Goal: Transaction & Acquisition: Purchase product/service

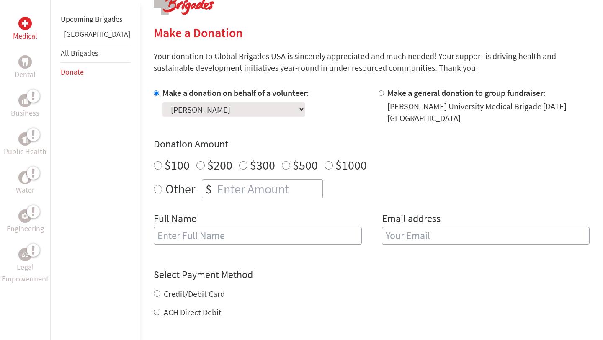
scroll to position [184, 0]
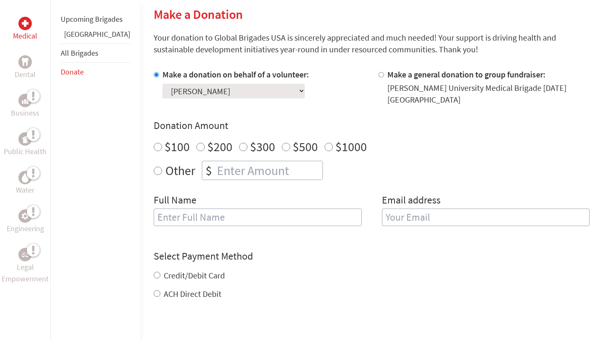
scroll to position [201, 0]
click at [449, 162] on div "Other $" at bounding box center [372, 171] width 436 height 19
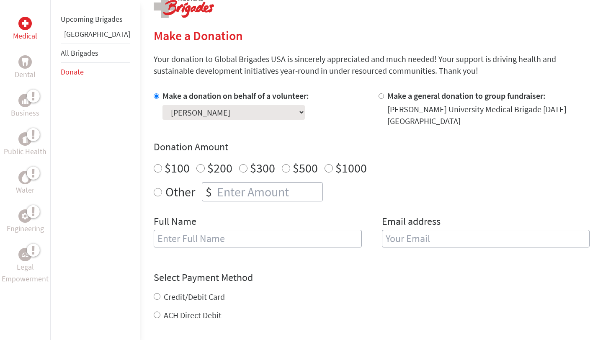
scroll to position [167, 0]
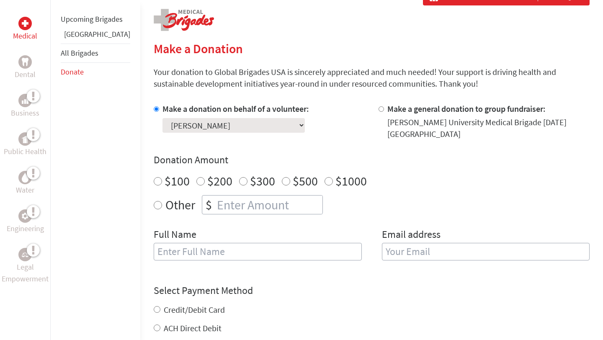
click at [429, 87] on p "Your donation to Global Brigades USA is sincerely appreciated and much needed! …" at bounding box center [372, 77] width 436 height 23
click at [337, 38] on div "Make a Donation Your donation to Global Brigades USA is sincerely appreciated a…" at bounding box center [372, 247] width 436 height 477
